Goal: Check status: Check status

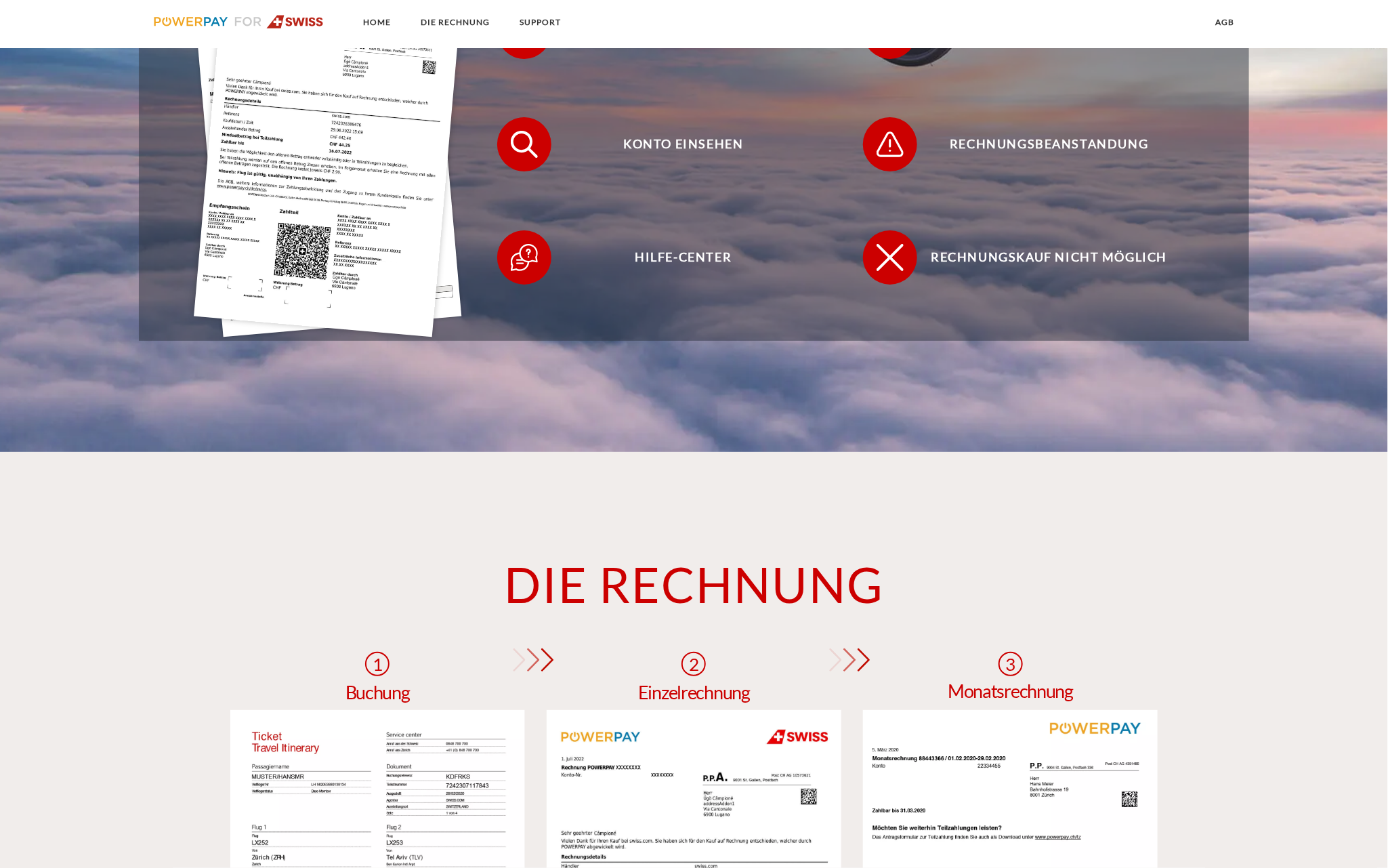
scroll to position [570, 0]
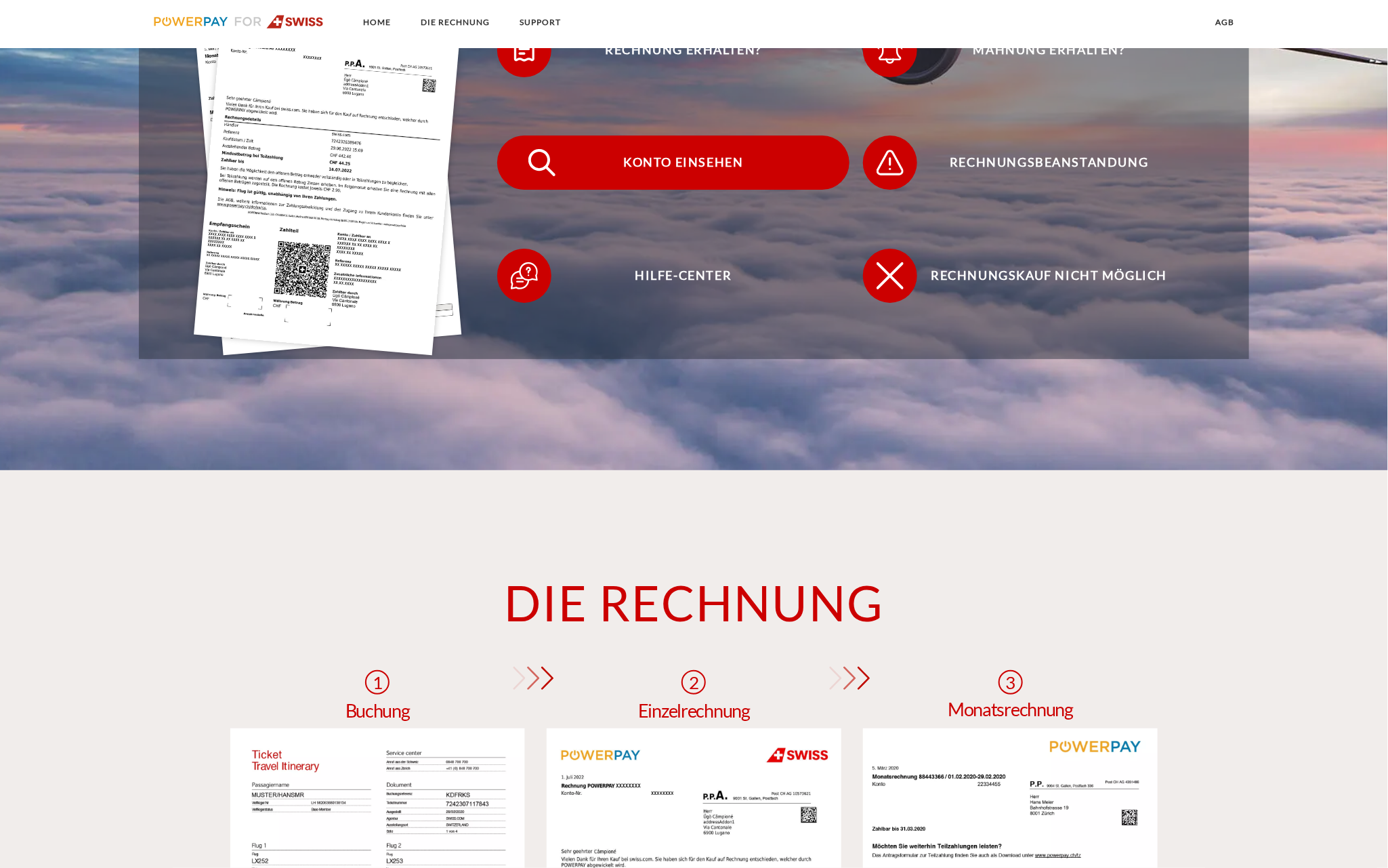
click at [722, 156] on span "Konto einsehen" at bounding box center [683, 162] width 332 height 54
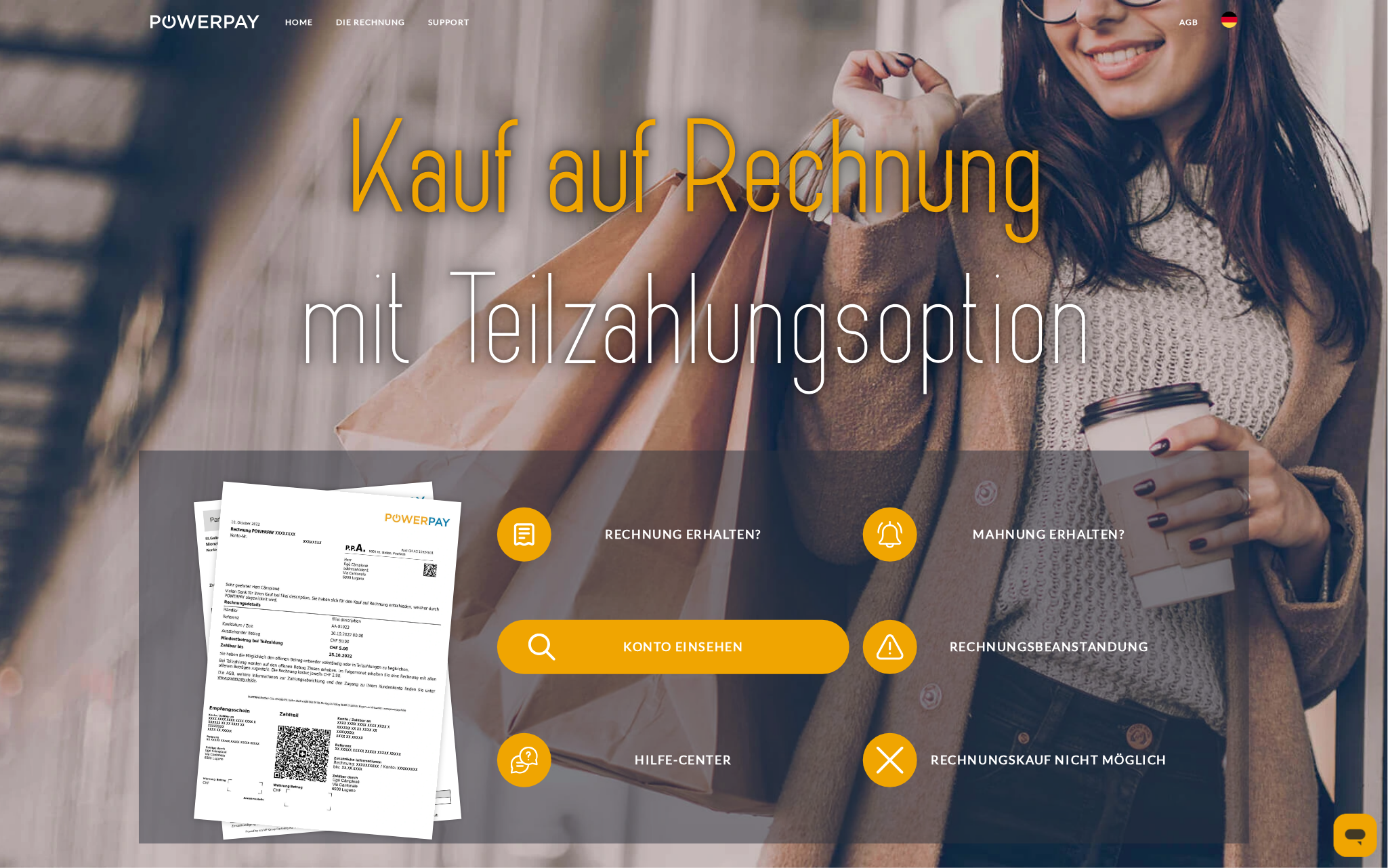
click at [714, 643] on span "Konto einsehen" at bounding box center [683, 647] width 332 height 54
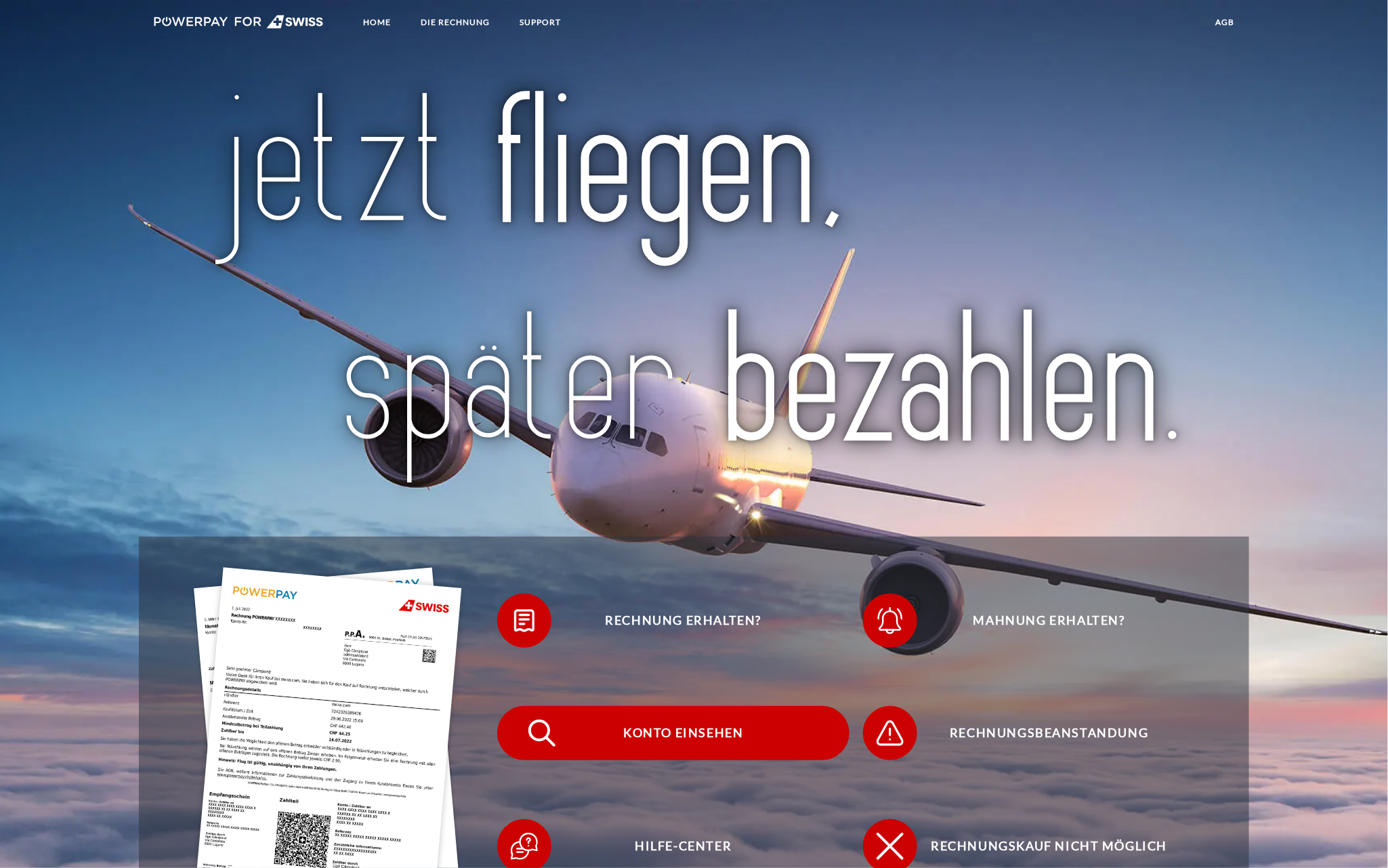
click at [693, 733] on span "Konto einsehen" at bounding box center [683, 732] width 332 height 54
